Goal: Information Seeking & Learning: Learn about a topic

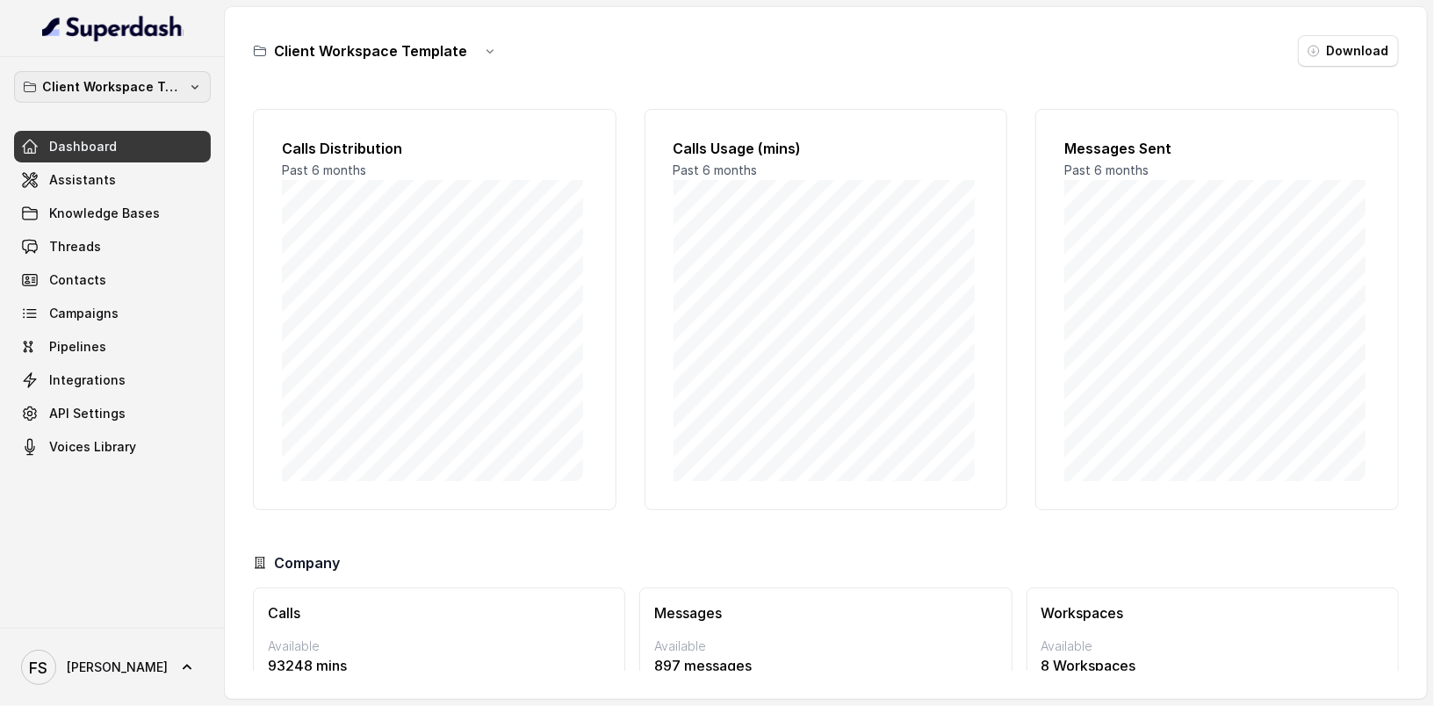
click at [178, 89] on p "Client Workspace Template" at bounding box center [112, 86] width 140 height 21
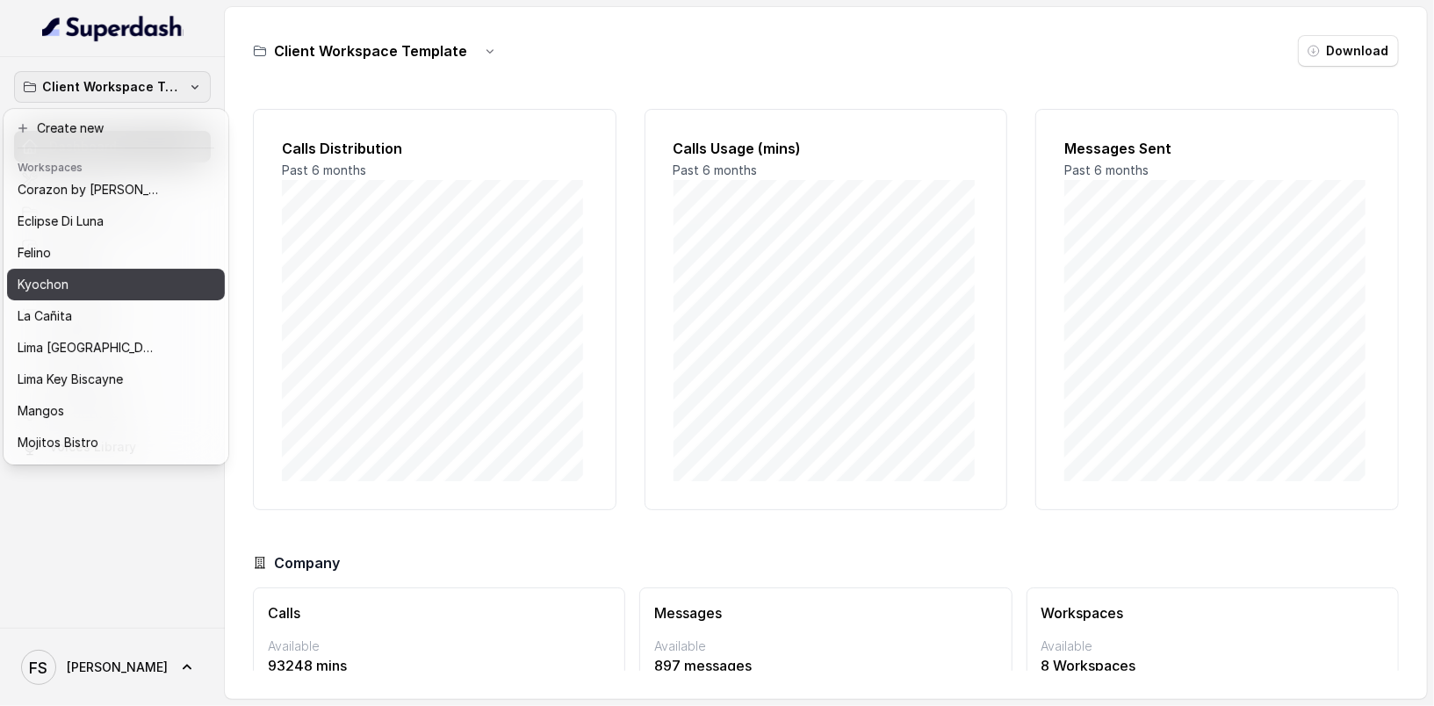
scroll to position [100, 0]
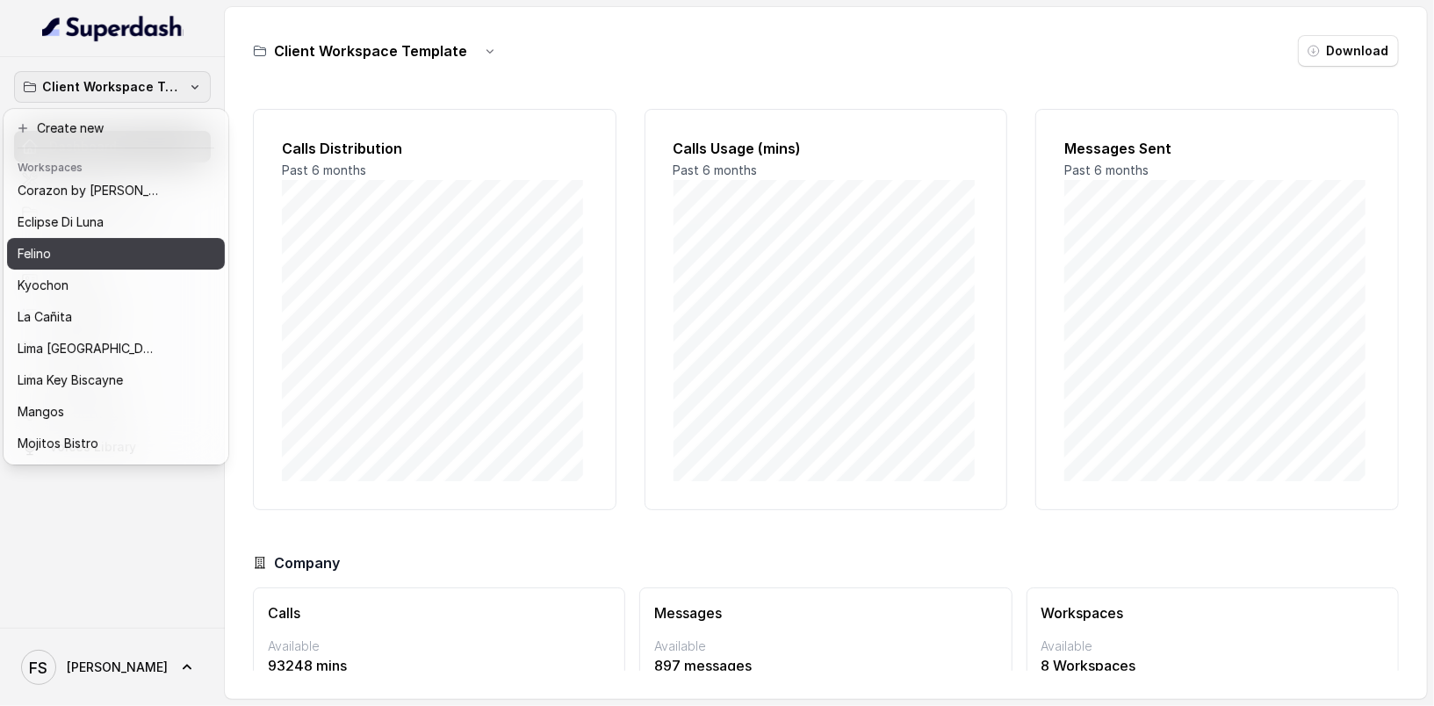
click at [97, 251] on div "Felino" at bounding box center [102, 253] width 169 height 21
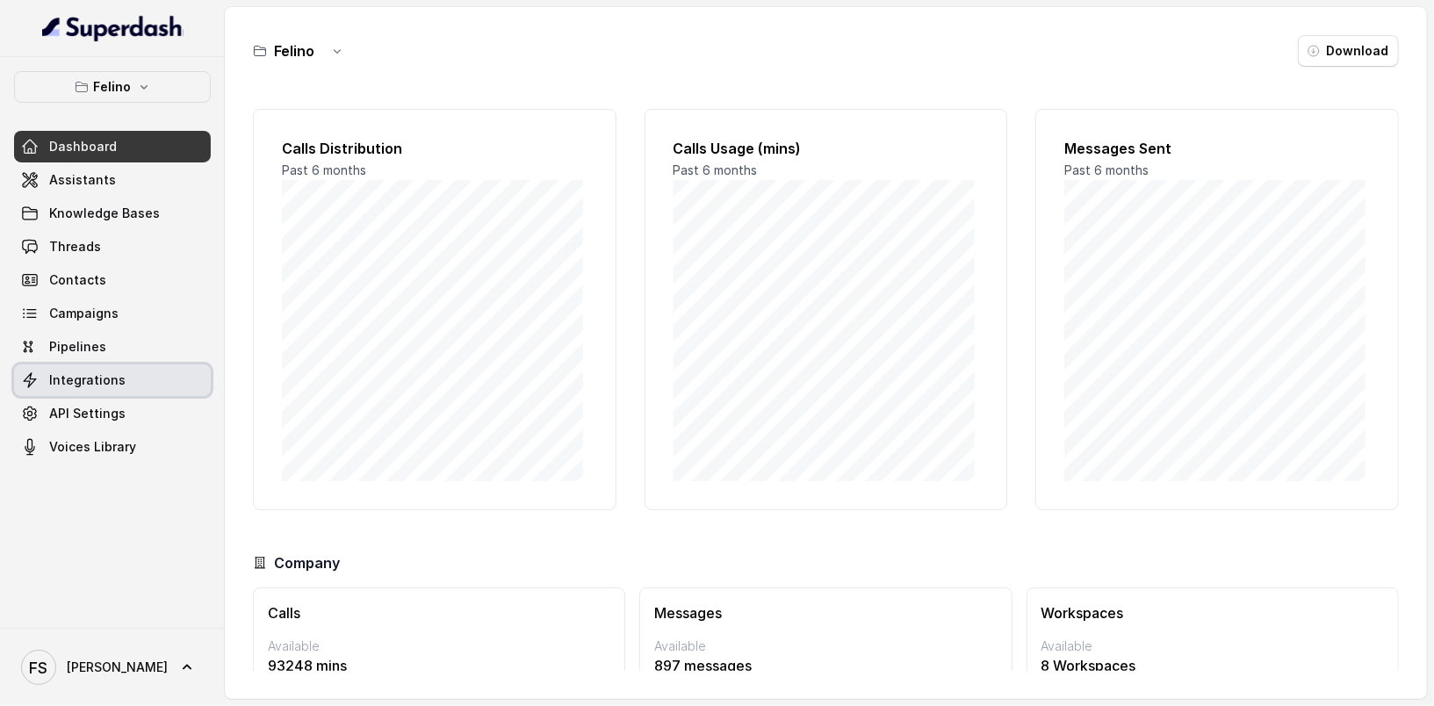
click at [136, 379] on link "Integrations" at bounding box center [112, 380] width 197 height 32
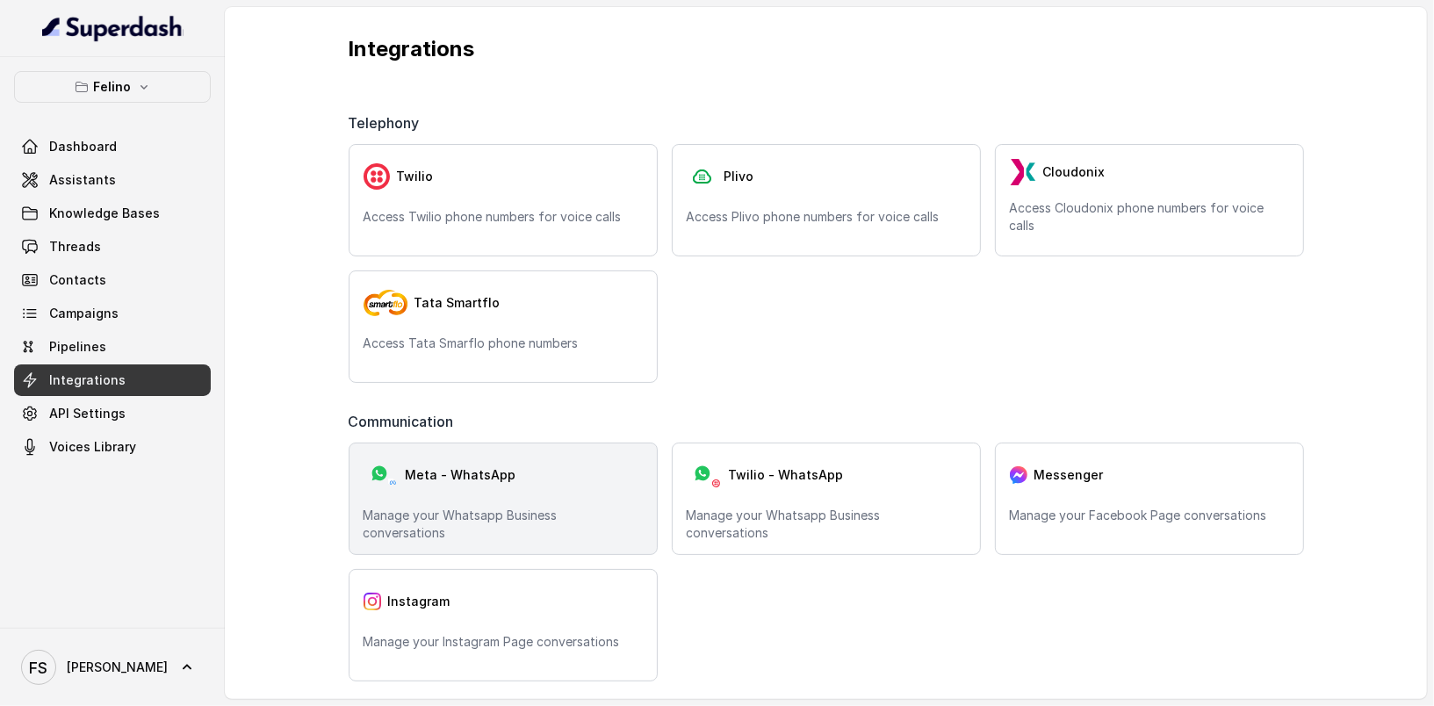
click at [554, 484] on div "Meta - WhatsApp" at bounding box center [502, 474] width 279 height 35
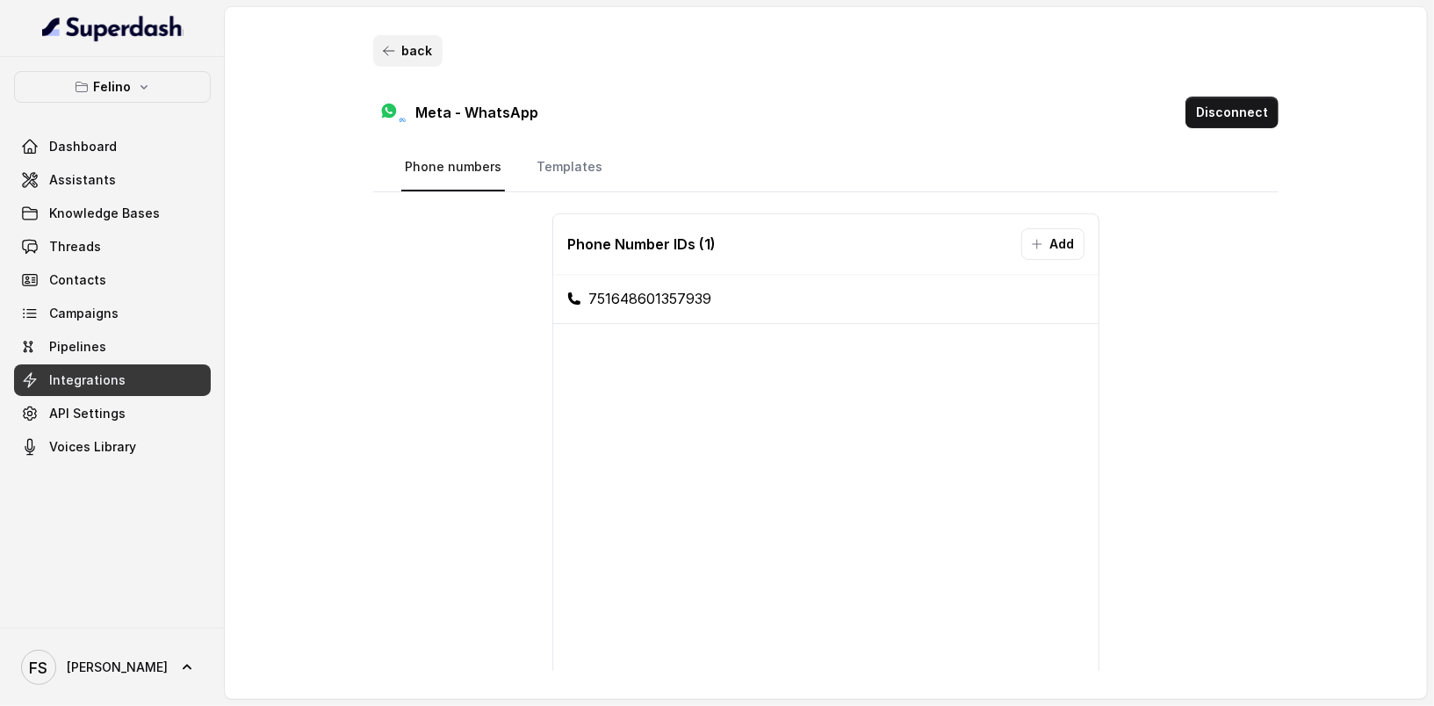
click at [378, 56] on button "back" at bounding box center [407, 51] width 69 height 32
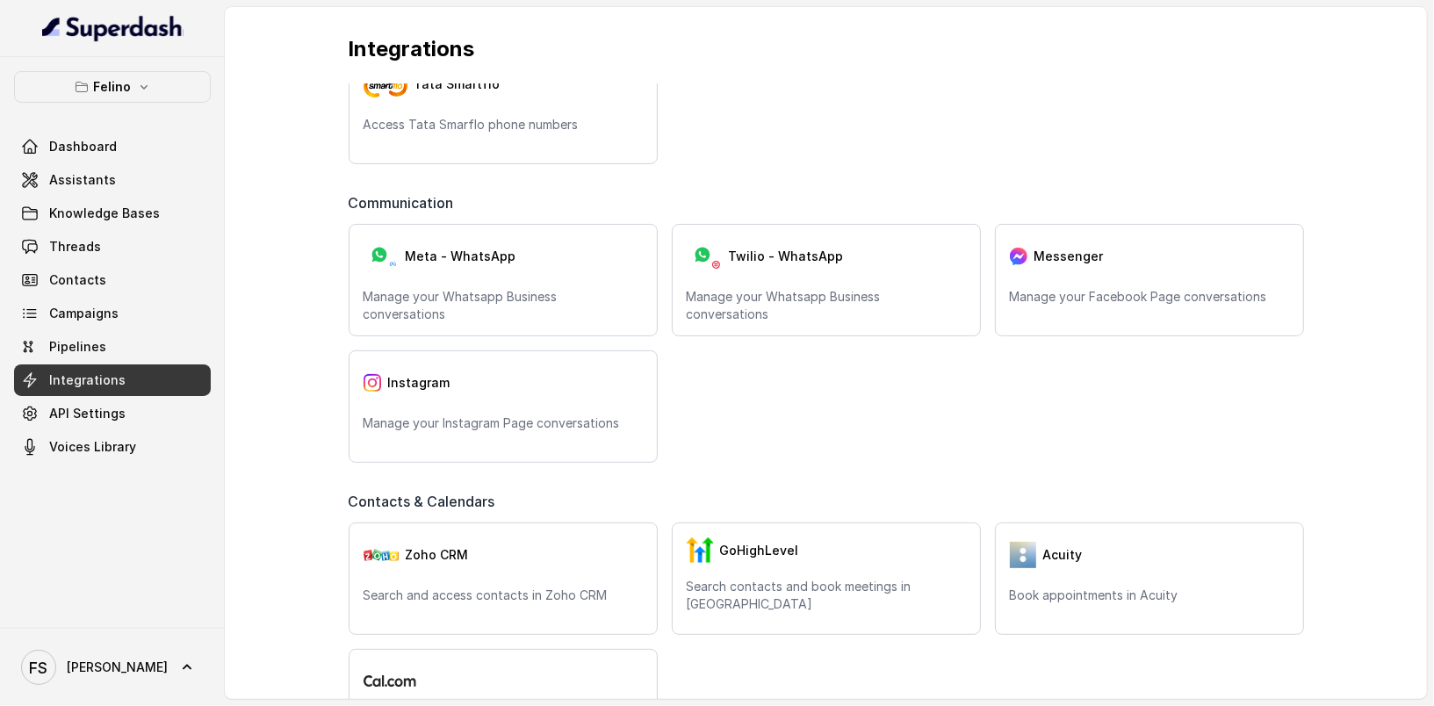
scroll to position [250, 0]
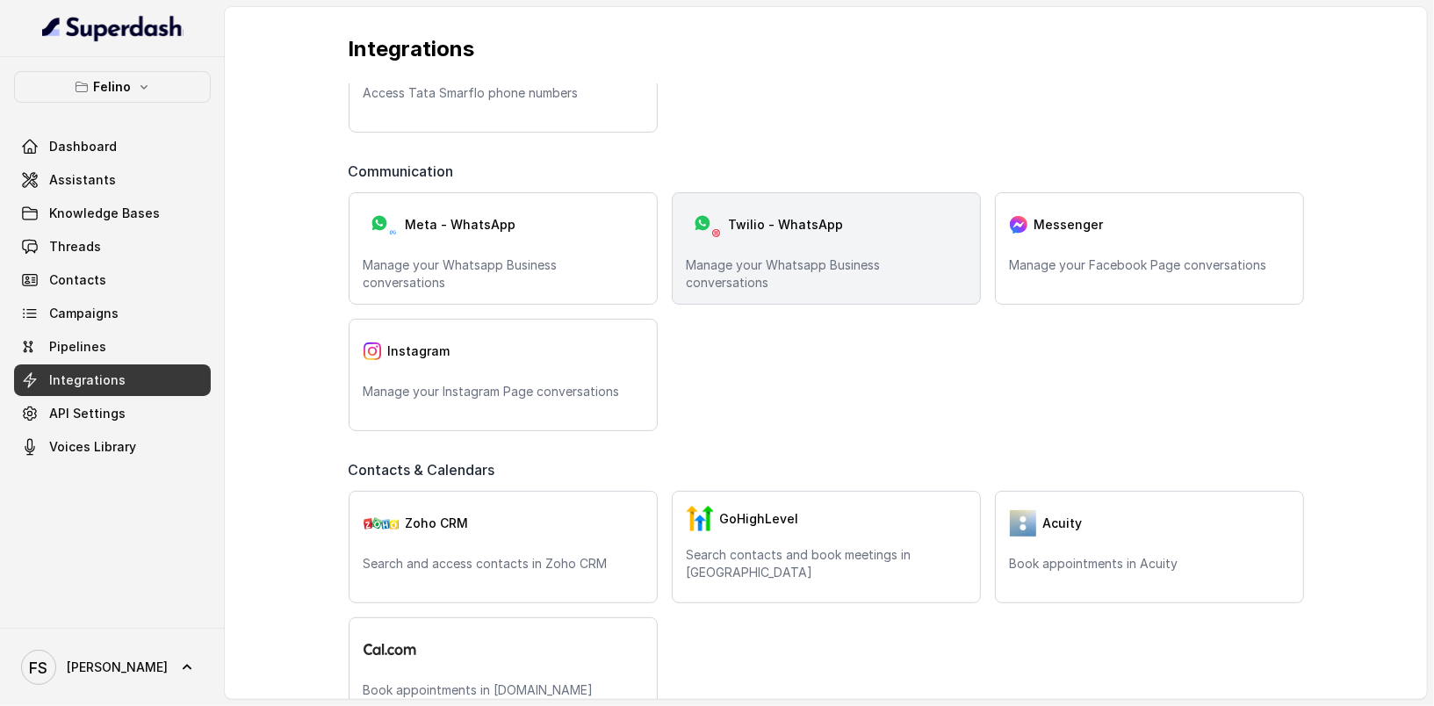
click at [778, 251] on div "Twilio - WhatsApp Manage your Whatsapp Business conversations" at bounding box center [826, 248] width 309 height 112
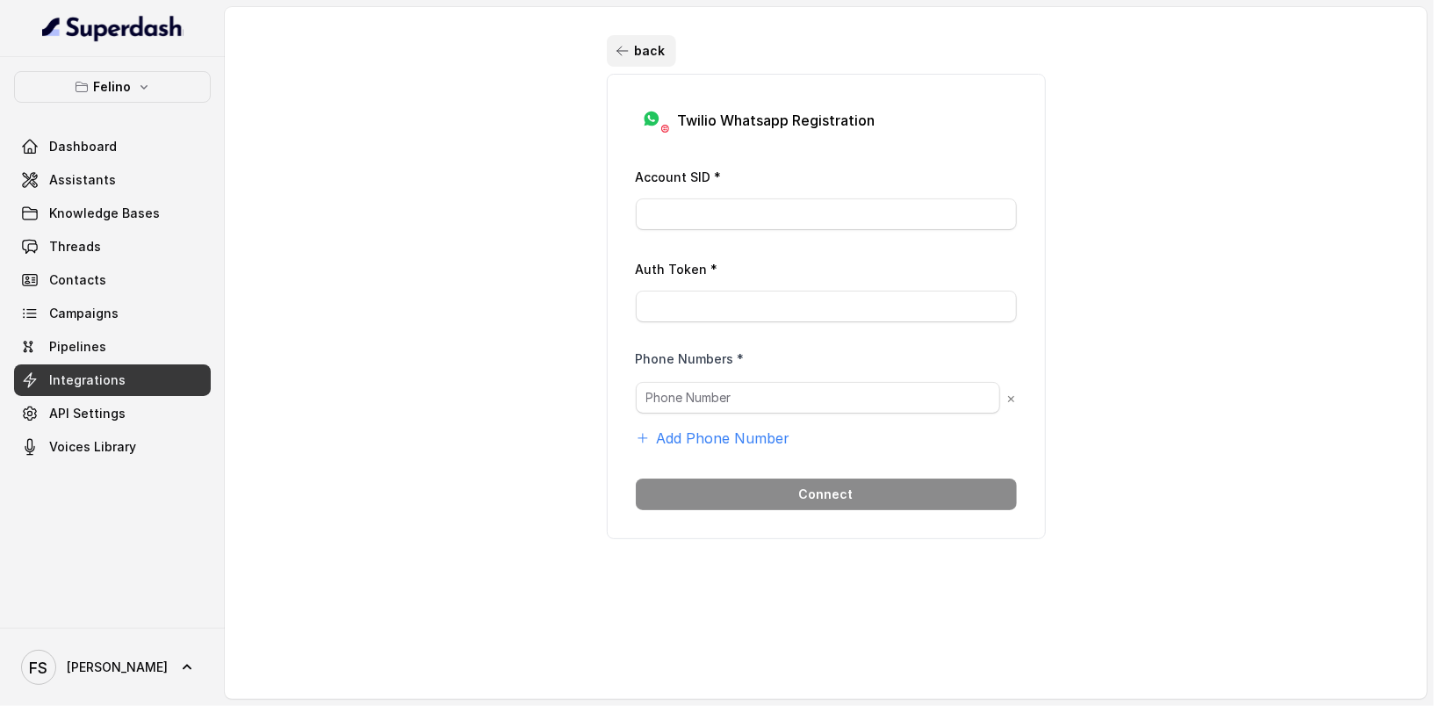
click at [632, 37] on button "back" at bounding box center [641, 51] width 69 height 32
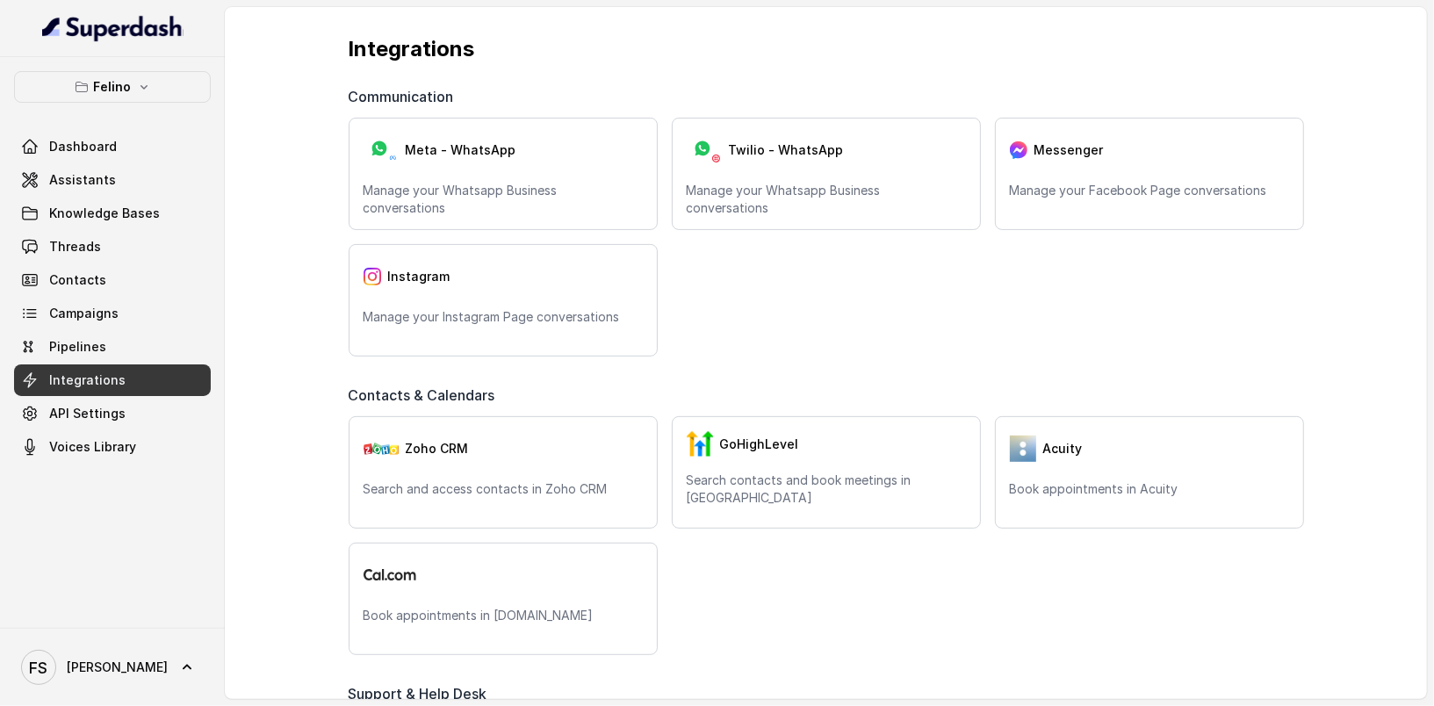
scroll to position [319, 0]
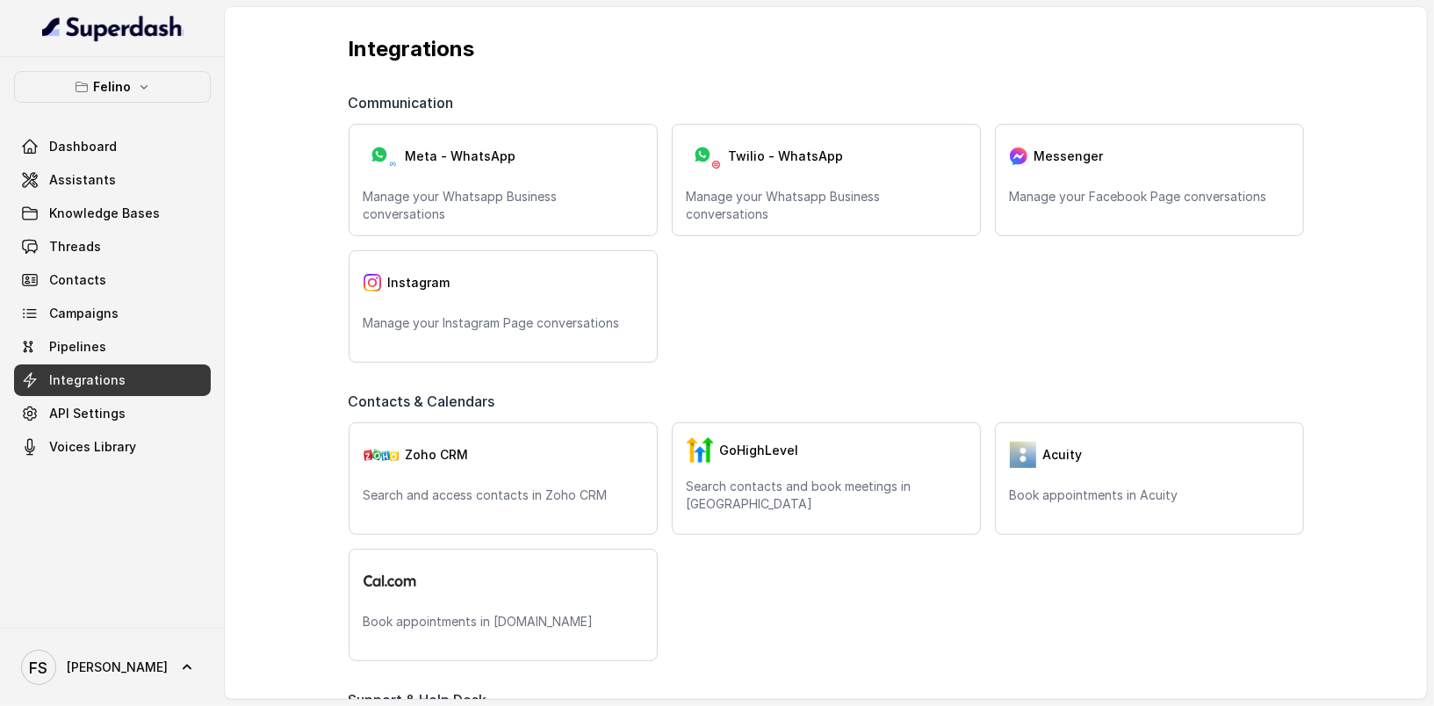
click at [819, 17] on div "Integrations" at bounding box center [825, 35] width 1011 height 56
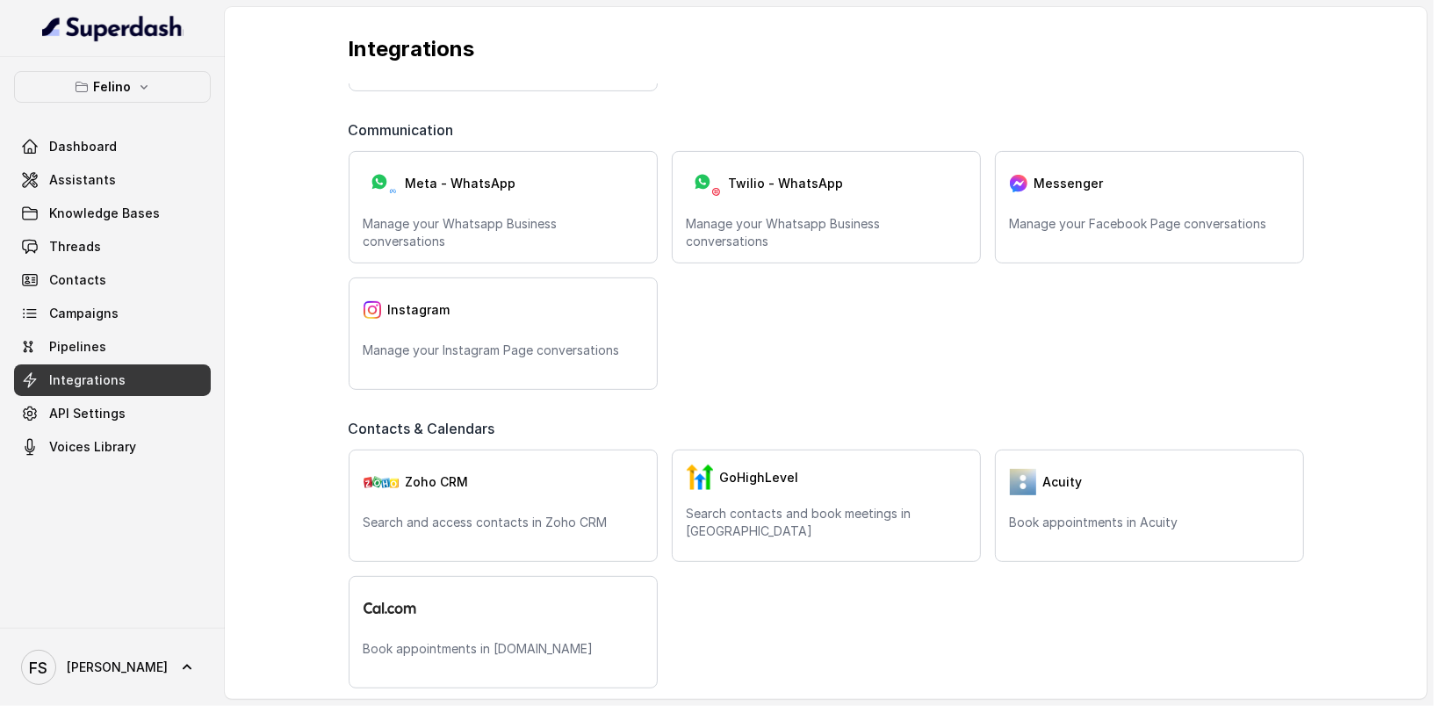
scroll to position [291, 0]
